Goal: Transaction & Acquisition: Book appointment/travel/reservation

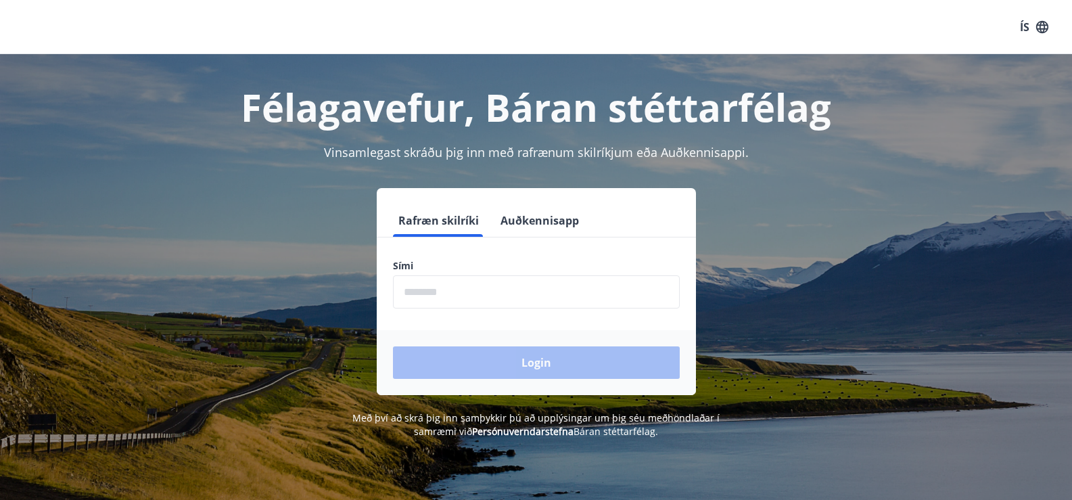
click at [474, 288] on input "phone" at bounding box center [536, 291] width 287 height 33
type input "********"
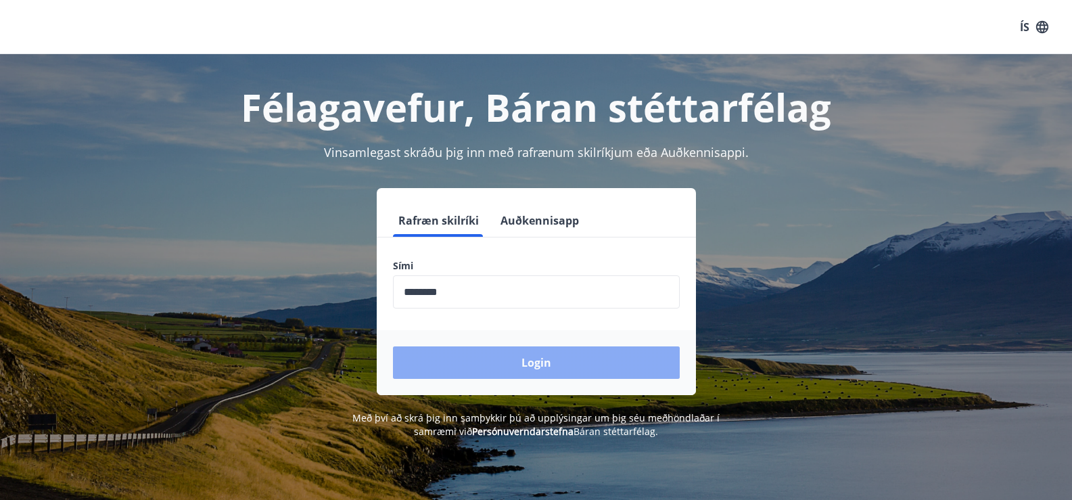
click at [500, 364] on button "Login" at bounding box center [536, 362] width 287 height 32
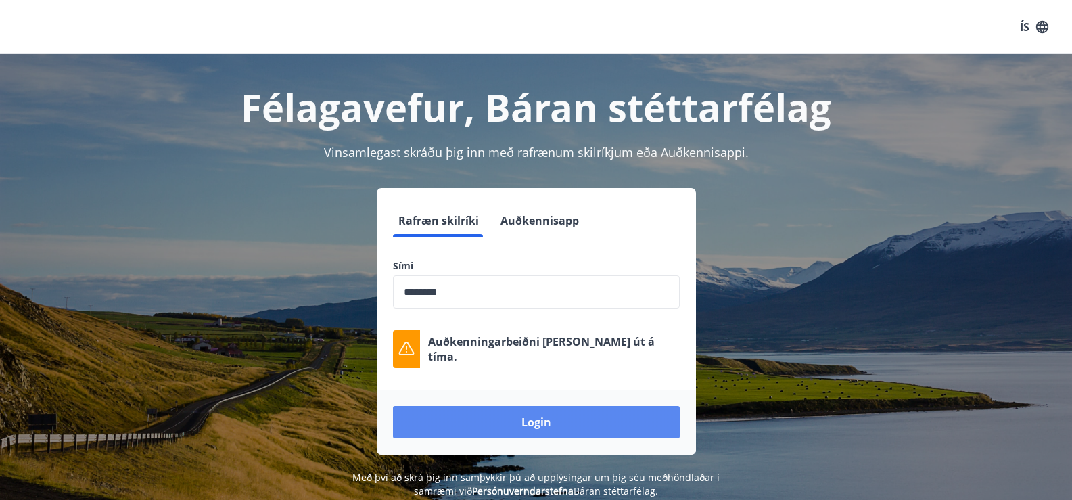
click at [592, 421] on button "Login" at bounding box center [536, 422] width 287 height 32
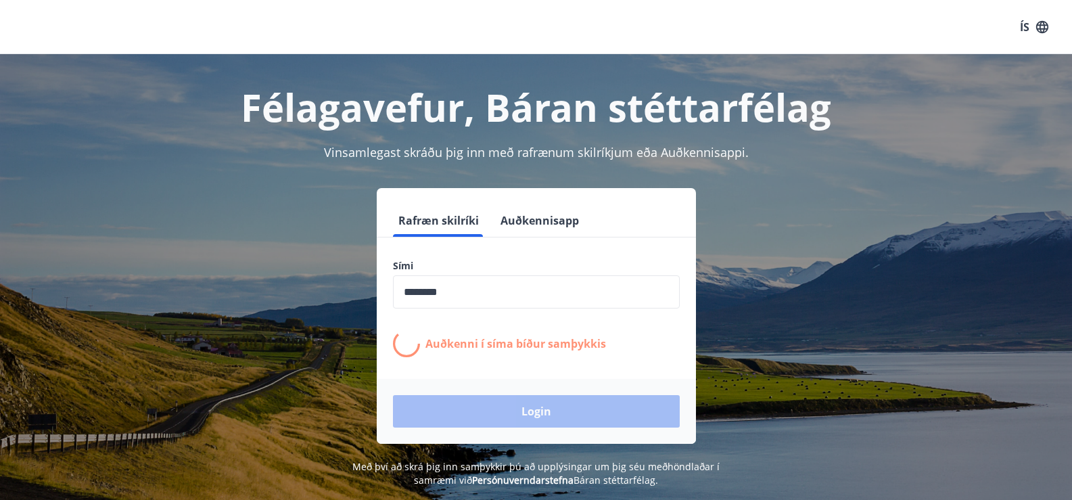
click at [655, 329] on div "Sími ​ Auðkenni í [PERSON_NAME] samþykkis" at bounding box center [536, 308] width 319 height 98
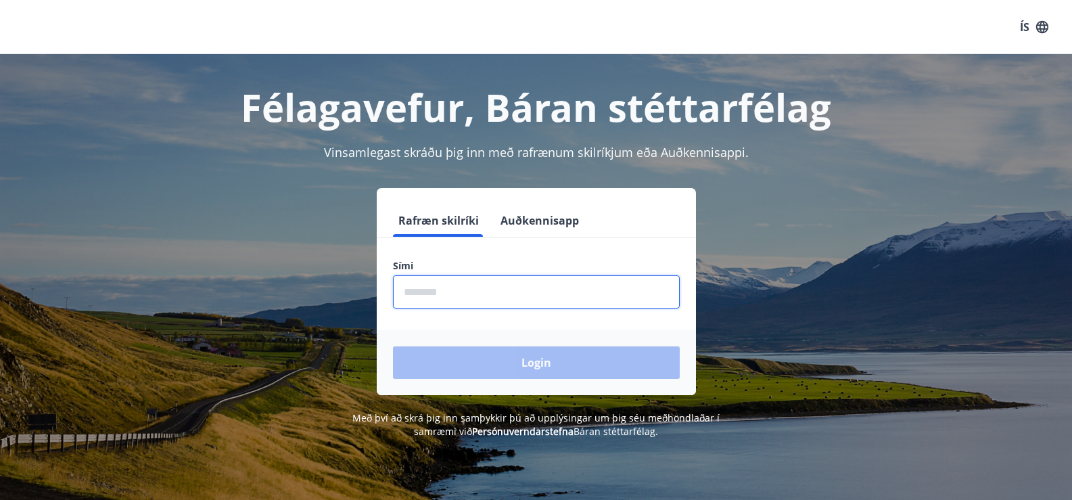
click at [550, 304] on input "phone" at bounding box center [536, 291] width 287 height 33
type input "********"
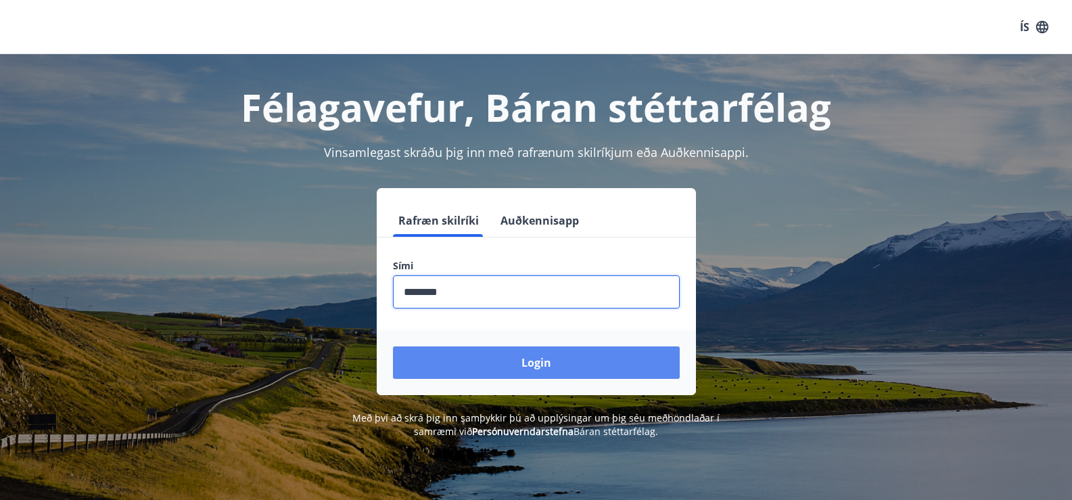
click at [500, 356] on button "Login" at bounding box center [536, 362] width 287 height 32
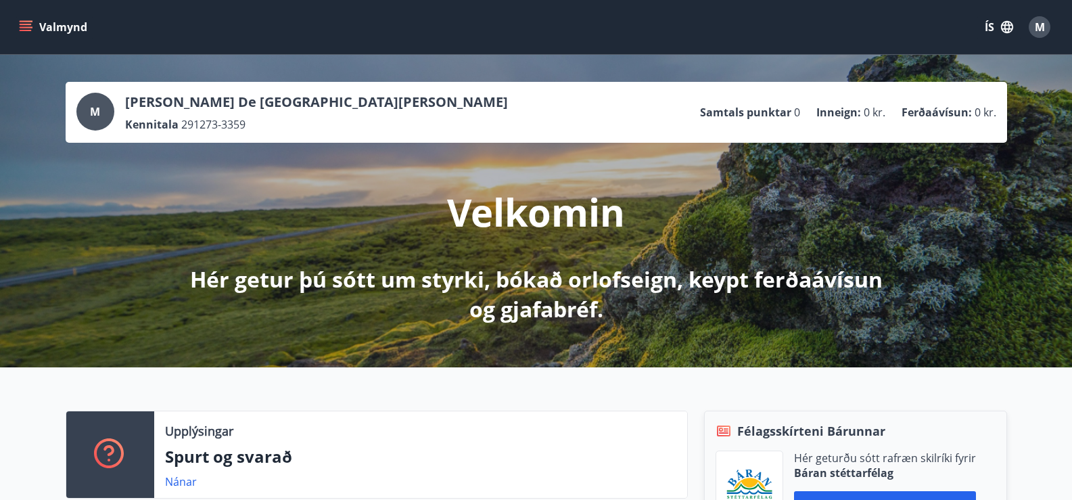
click at [27, 24] on icon "menu" at bounding box center [26, 24] width 12 height 1
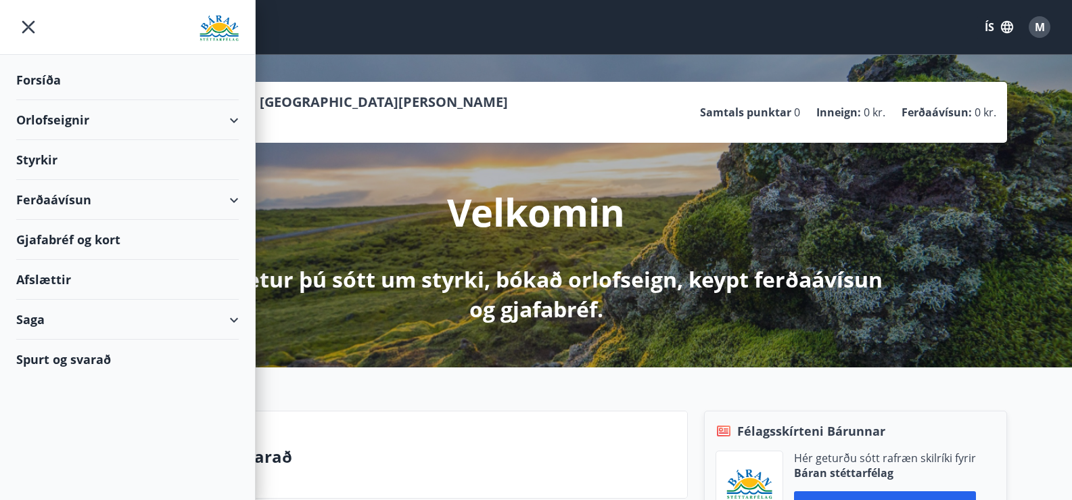
click at [32, 319] on div "Saga" at bounding box center [127, 320] width 222 height 40
click at [65, 354] on div "Ferðaávísun" at bounding box center [127, 353] width 201 height 28
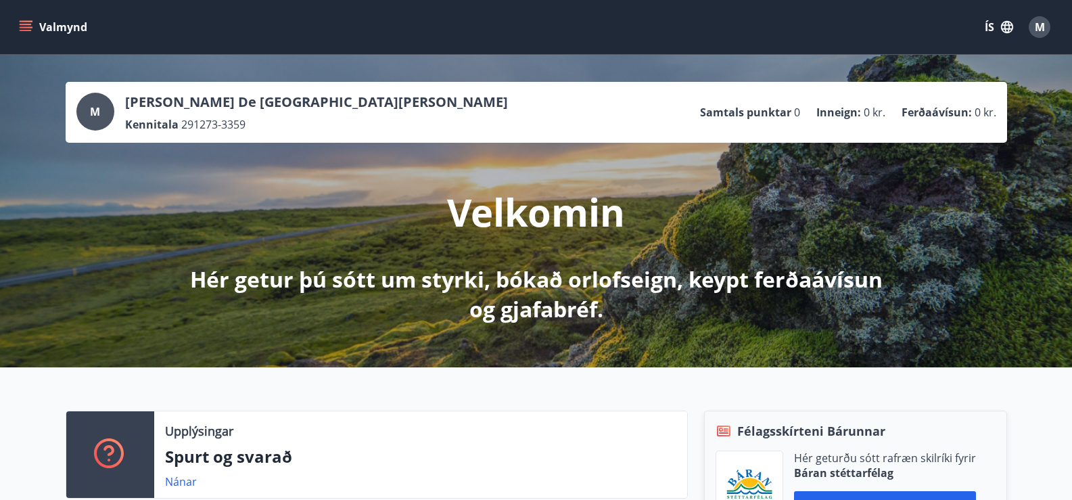
click at [33, 23] on button "Valmynd" at bounding box center [54, 27] width 76 height 24
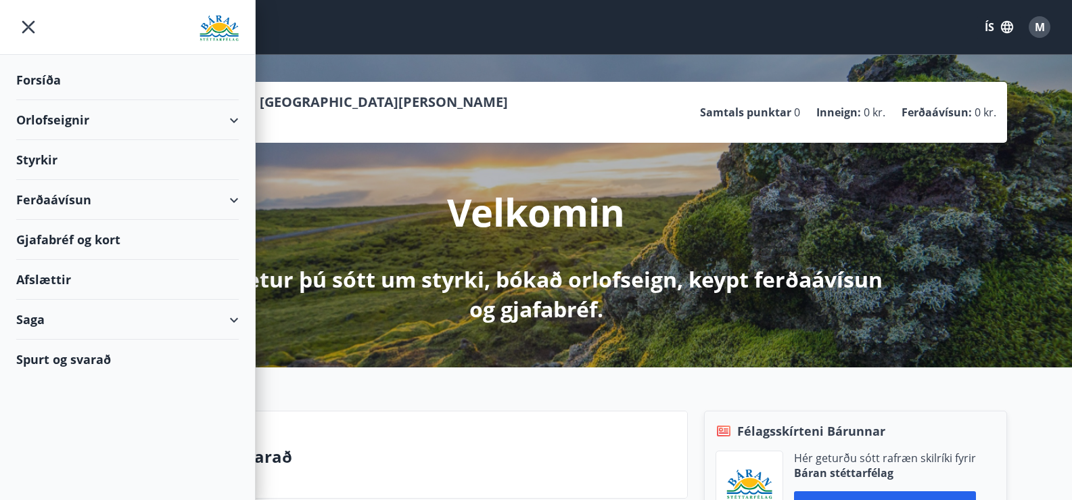
click at [32, 313] on div "Saga" at bounding box center [127, 320] width 222 height 40
click at [62, 412] on div "Umsóknir" at bounding box center [127, 410] width 201 height 28
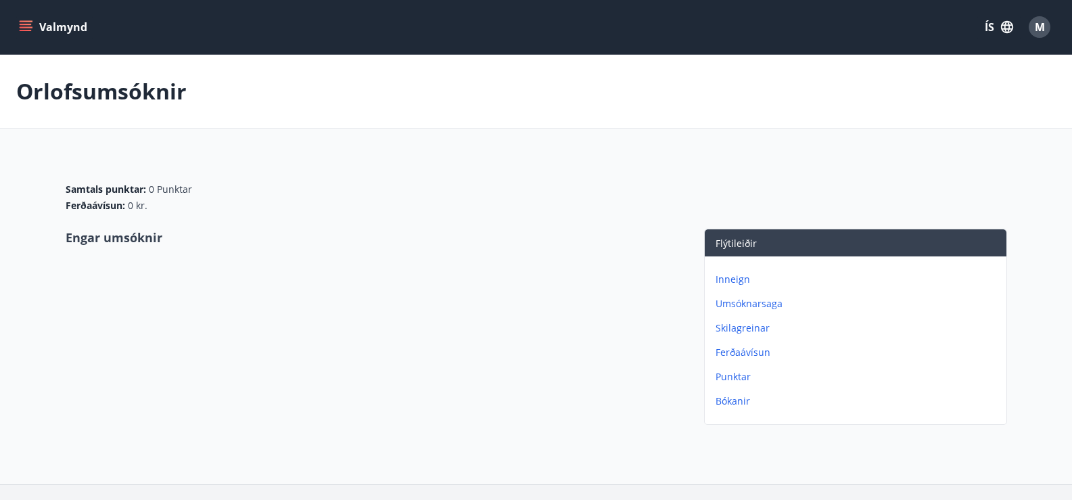
click at [22, 24] on icon "menu" at bounding box center [26, 24] width 12 height 1
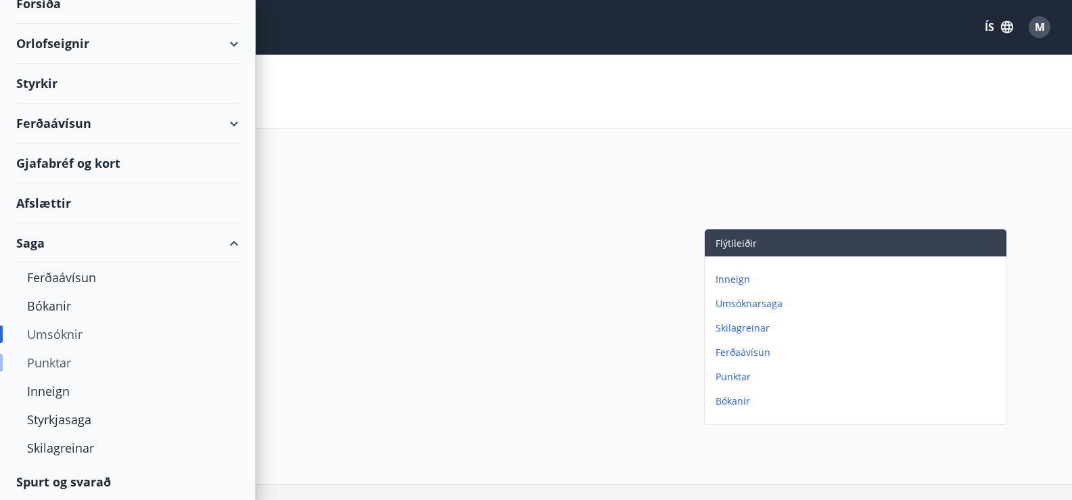
scroll to position [78, 0]
click at [51, 392] on div "Inneign" at bounding box center [127, 389] width 201 height 28
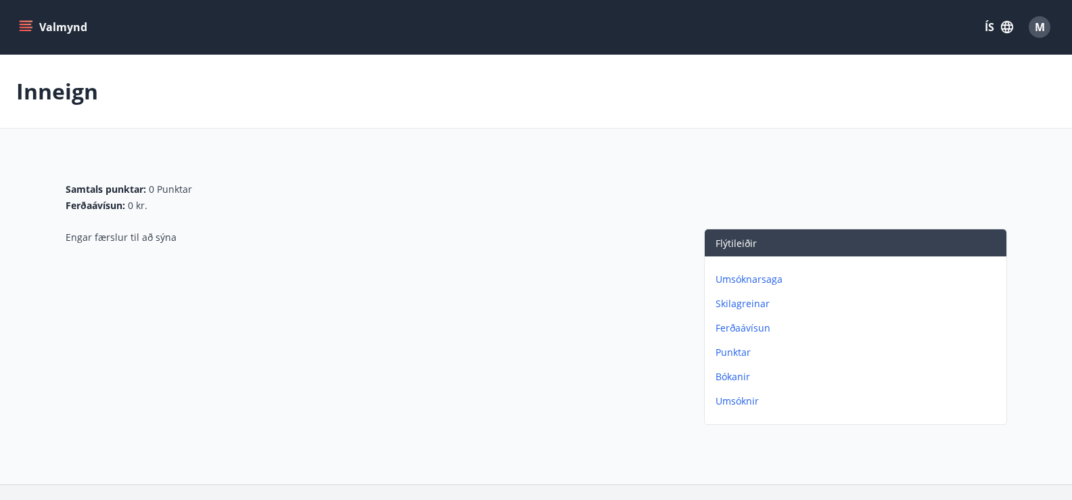
click at [23, 25] on icon "menu" at bounding box center [26, 24] width 12 height 1
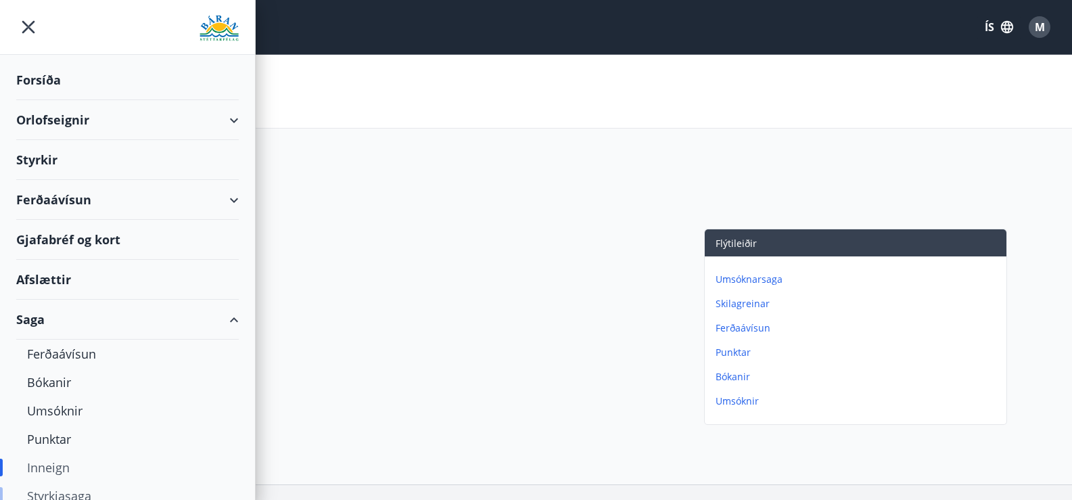
click at [60, 496] on div "Styrkjasaga" at bounding box center [127, 495] width 201 height 28
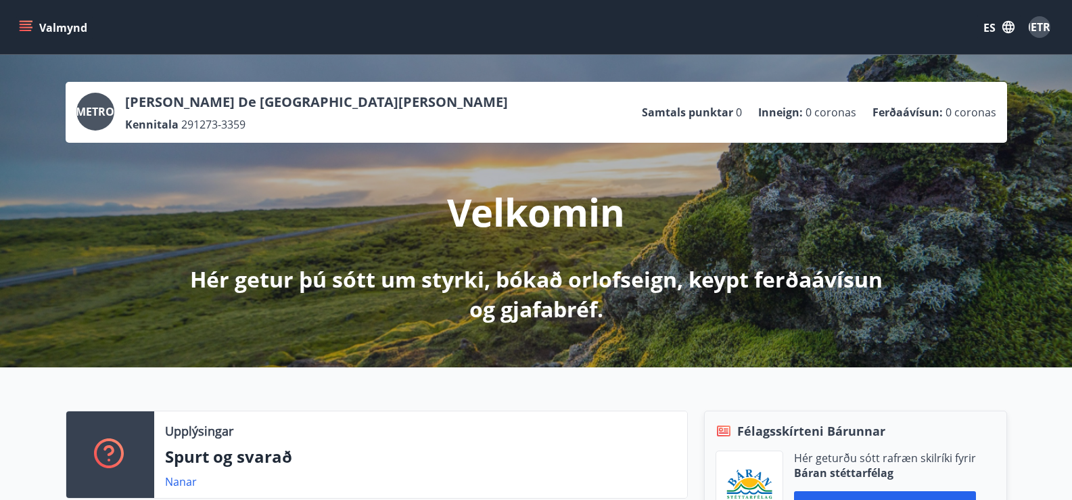
click at [32, 25] on icon "menú" at bounding box center [26, 27] width 14 height 14
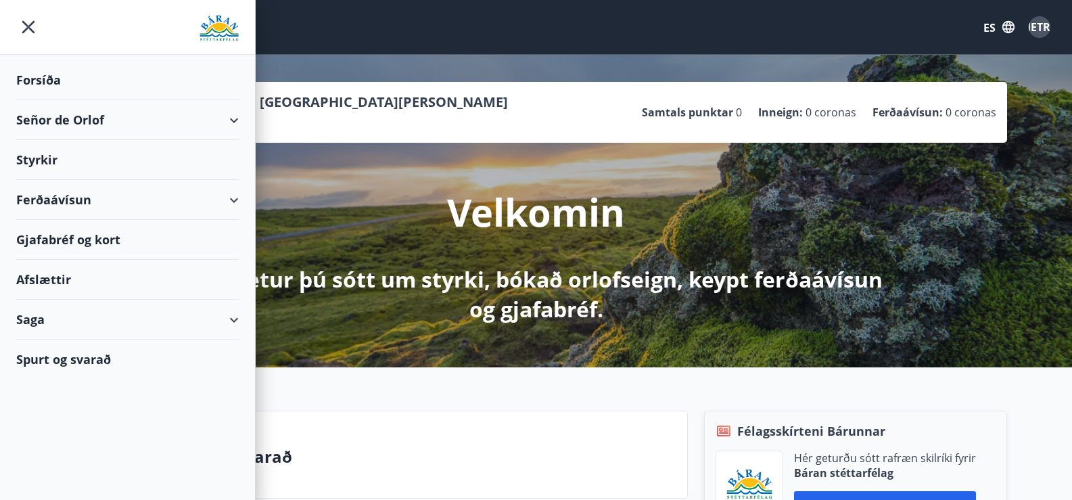
click at [28, 320] on font "Saga" at bounding box center [30, 319] width 28 height 16
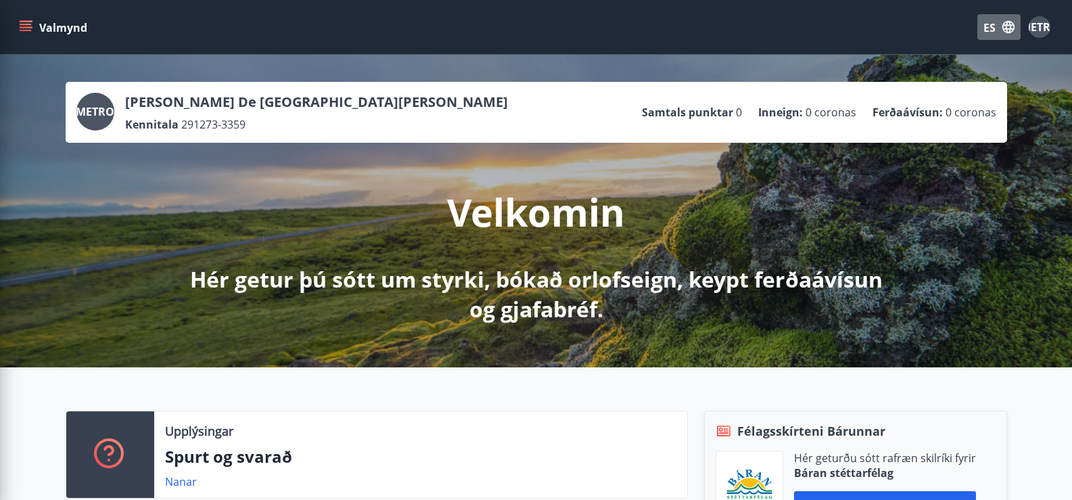
click at [992, 26] on font "ES" at bounding box center [989, 27] width 12 height 15
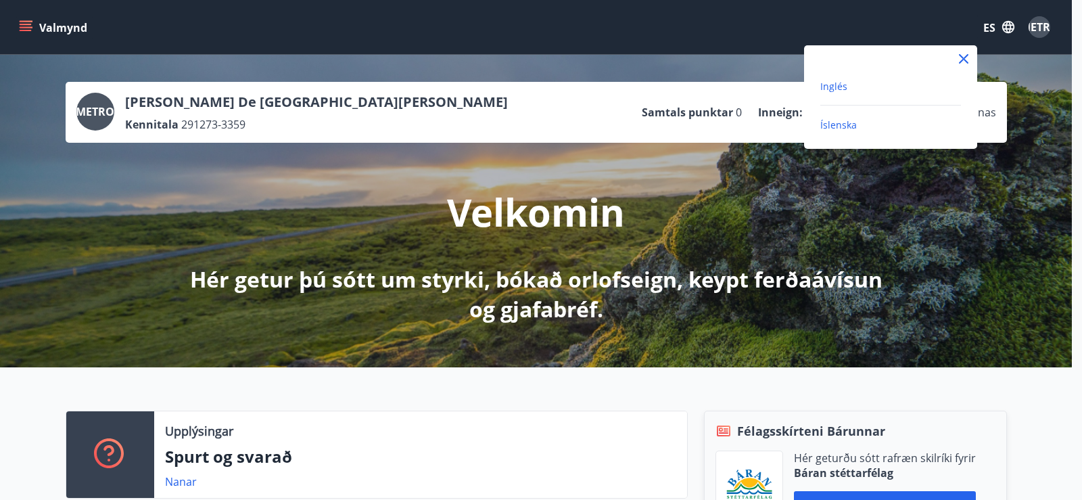
click at [838, 83] on font "Inglés" at bounding box center [833, 86] width 27 height 13
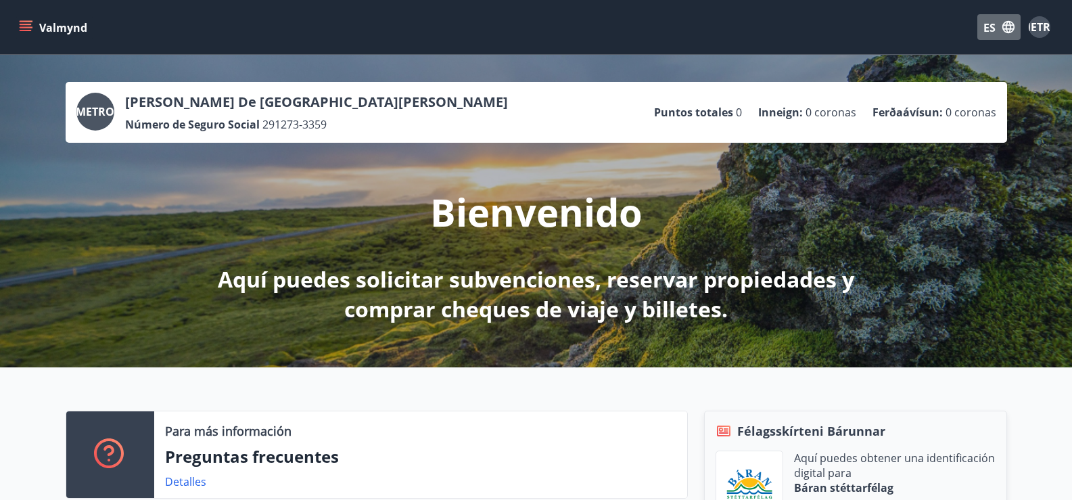
click at [1004, 26] on icon "button" at bounding box center [1008, 27] width 12 height 12
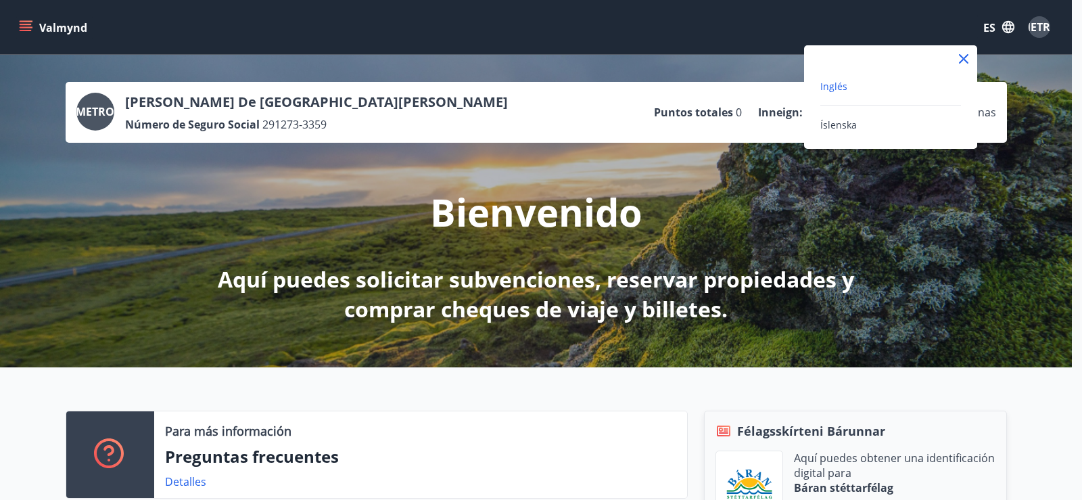
click at [1045, 86] on div at bounding box center [541, 250] width 1082 height 500
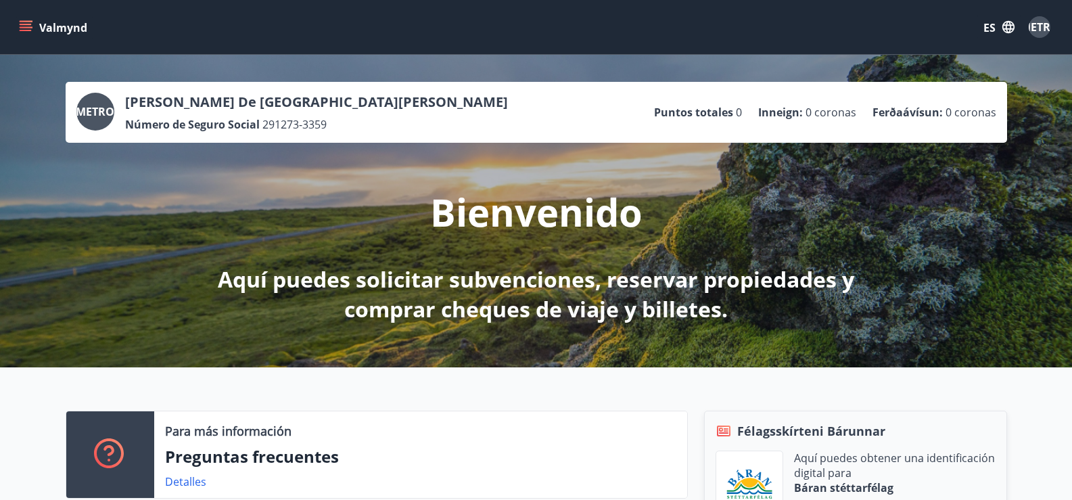
click at [26, 25] on icon "menú" at bounding box center [26, 24] width 12 height 1
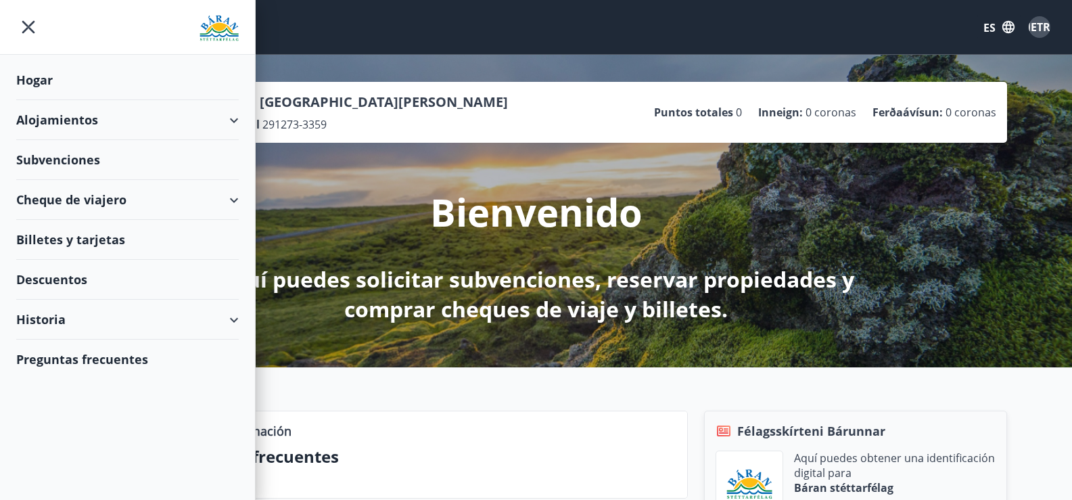
click at [46, 116] on font "Alojamientos" at bounding box center [57, 120] width 82 height 16
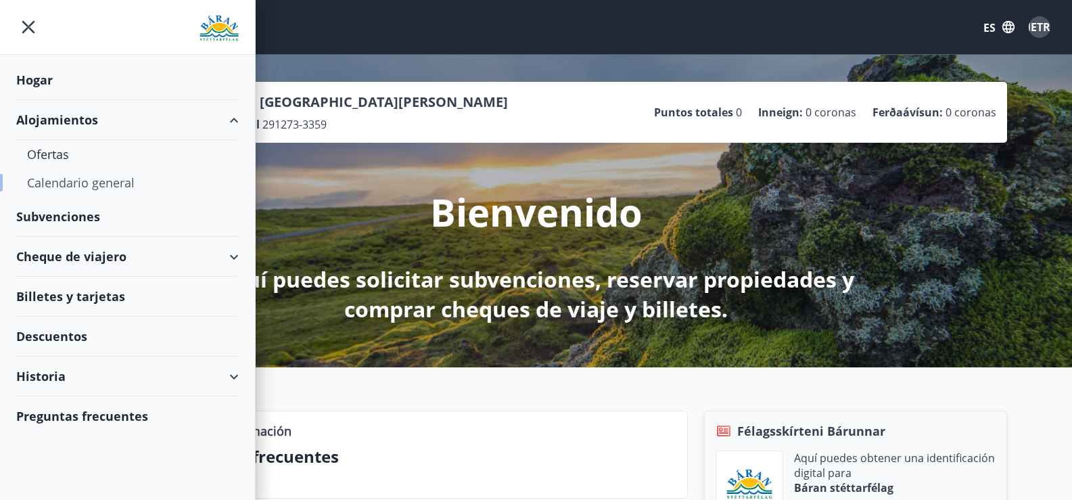
click at [59, 180] on font "Calendario general" at bounding box center [81, 182] width 108 height 16
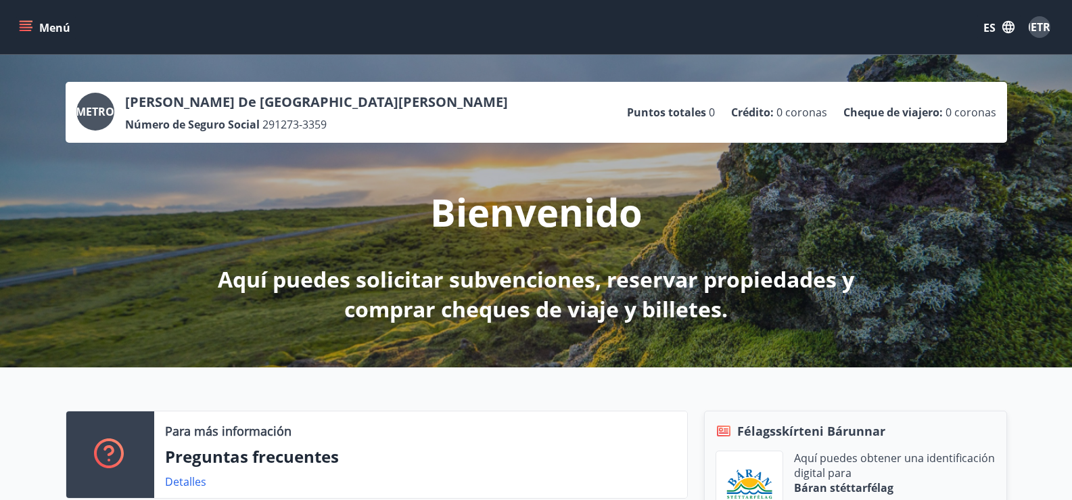
click at [28, 21] on icon "menú" at bounding box center [27, 21] width 15 height 1
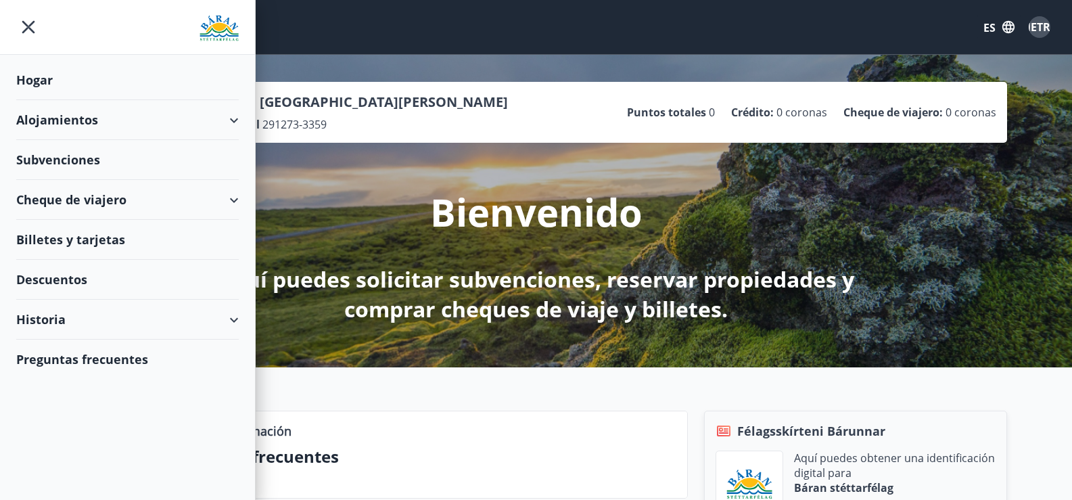
click at [76, 123] on font "Alojamientos" at bounding box center [57, 120] width 82 height 16
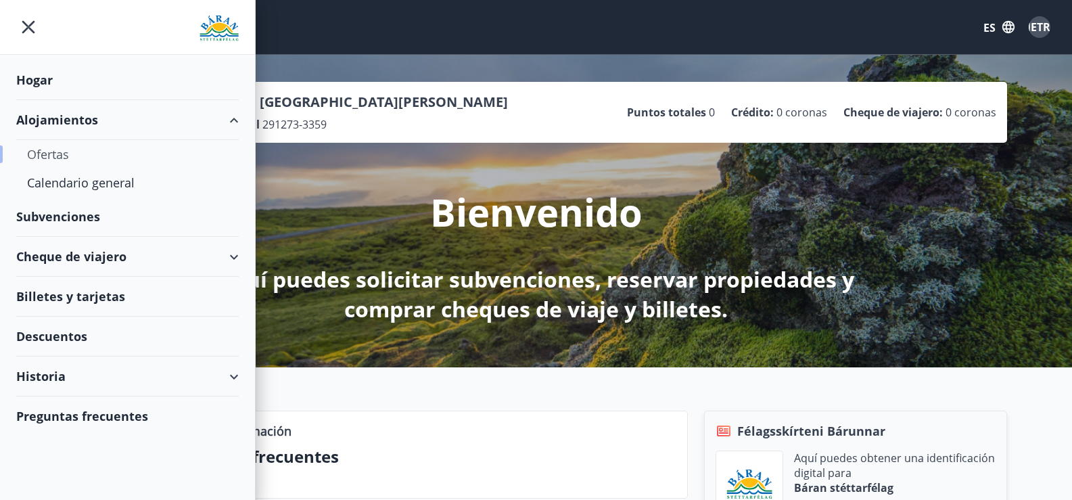
click at [43, 154] on font "Ofertas" at bounding box center [48, 154] width 42 height 16
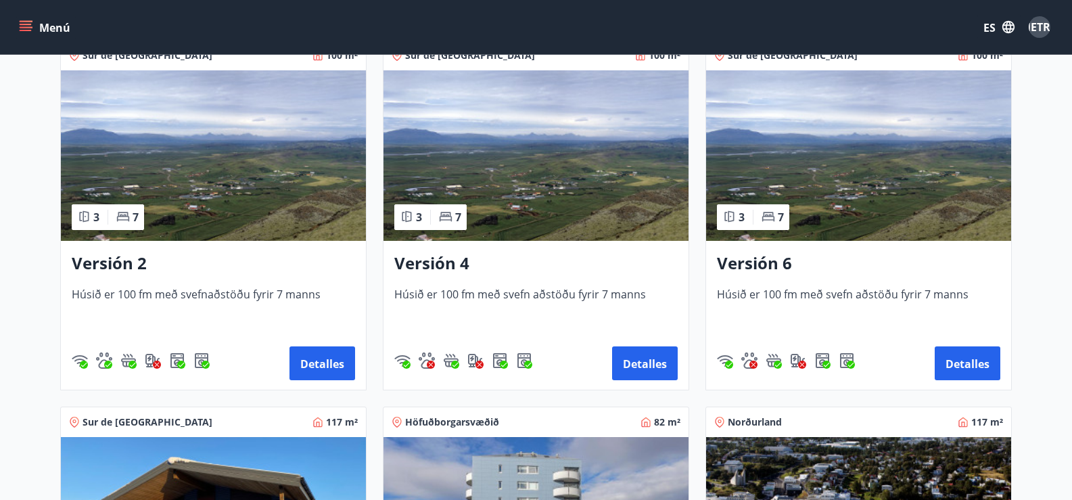
click at [208, 159] on img at bounding box center [213, 155] width 305 height 170
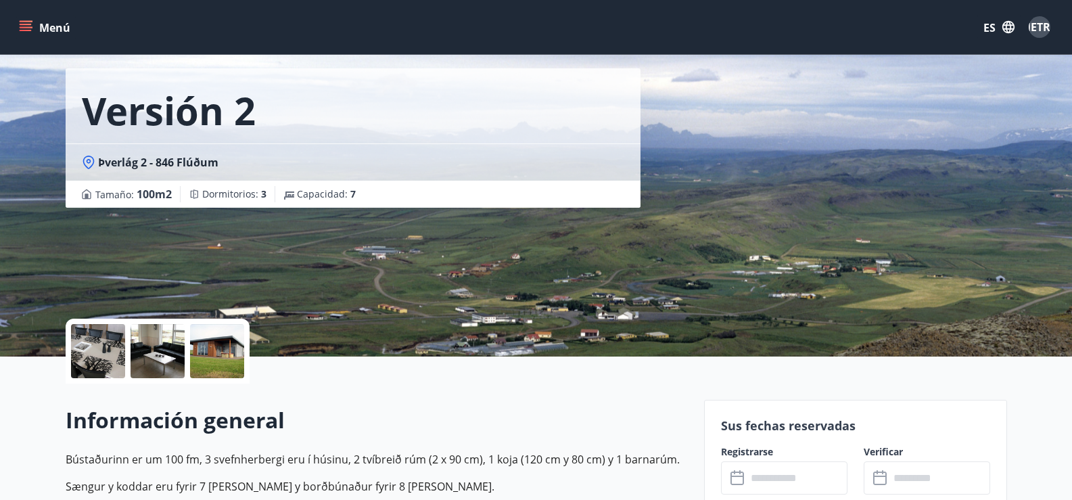
scroll to position [203, 0]
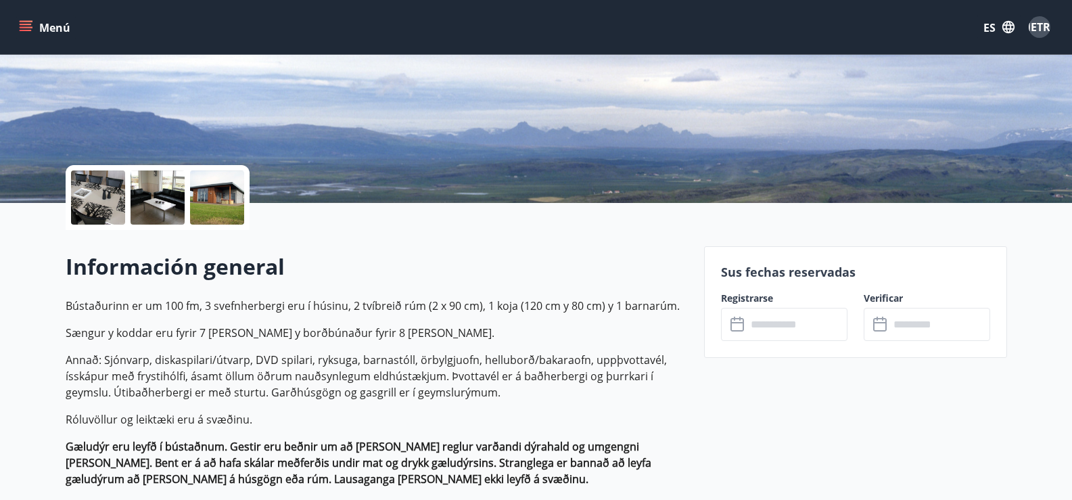
click at [733, 319] on icon at bounding box center [738, 324] width 16 height 16
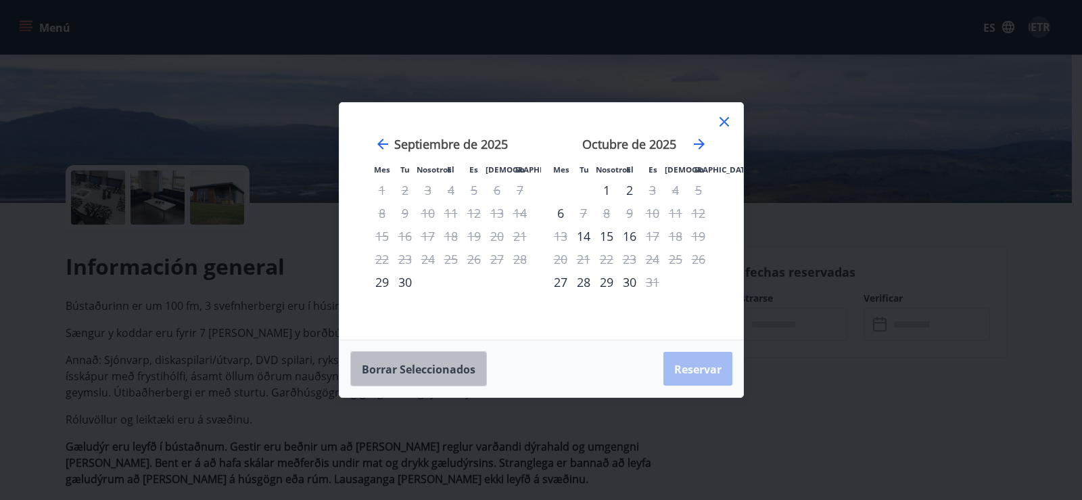
drag, startPoint x: 424, startPoint y: 369, endPoint x: 433, endPoint y: 356, distance: 16.1
click at [425, 369] on font "Borrar seleccionados" at bounding box center [419, 369] width 114 height 15
click at [699, 144] on icon "Avanzar para cambiar al mes siguiente." at bounding box center [699, 144] width 11 height 11
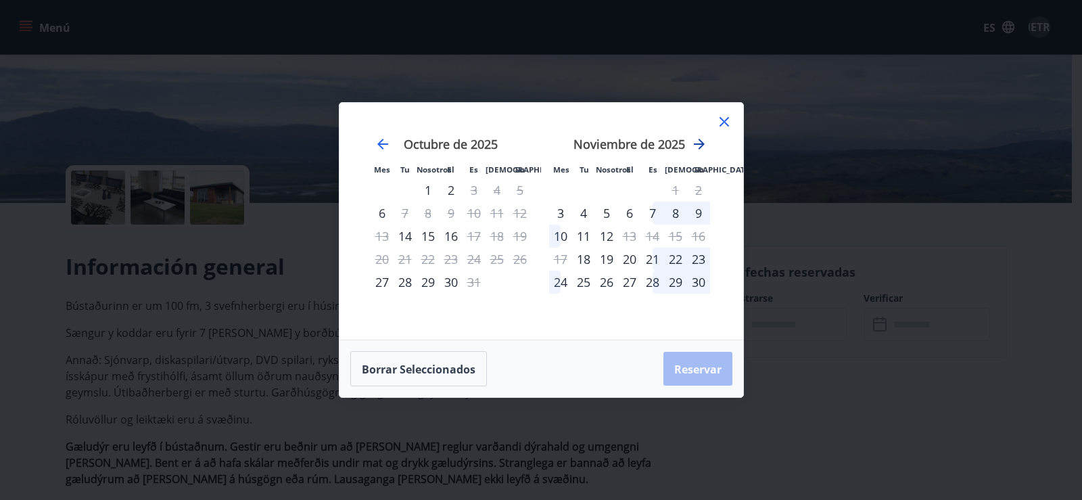
click at [699, 145] on icon "Avanzar para cambiar al mes siguiente." at bounding box center [699, 144] width 16 height 16
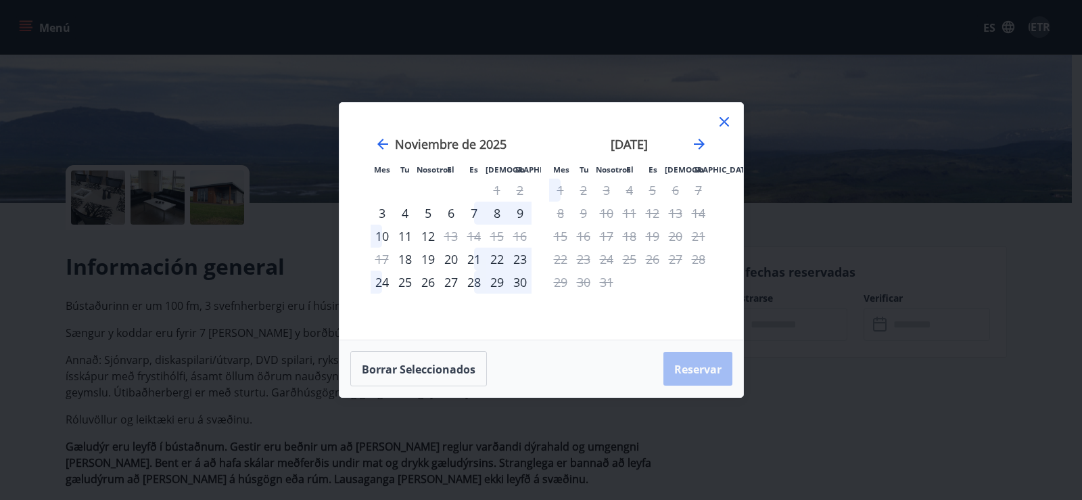
click at [499, 285] on font "29" at bounding box center [497, 282] width 14 height 16
click at [724, 119] on icon at bounding box center [724, 122] width 16 height 16
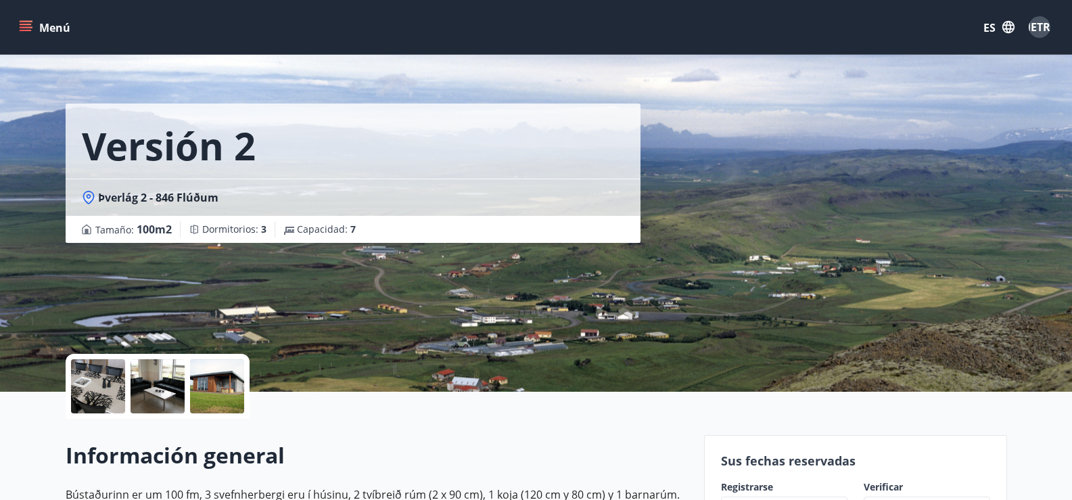
scroll to position [0, 0]
